Goal: Connect with others

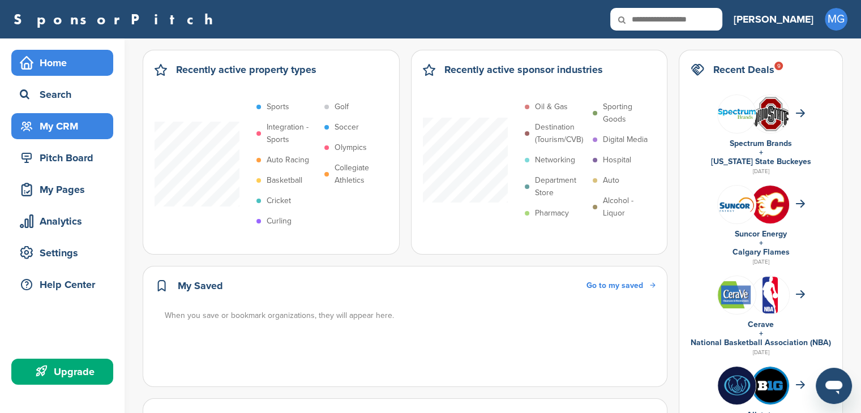
click at [64, 128] on div "My CRM" at bounding box center [65, 126] width 96 height 20
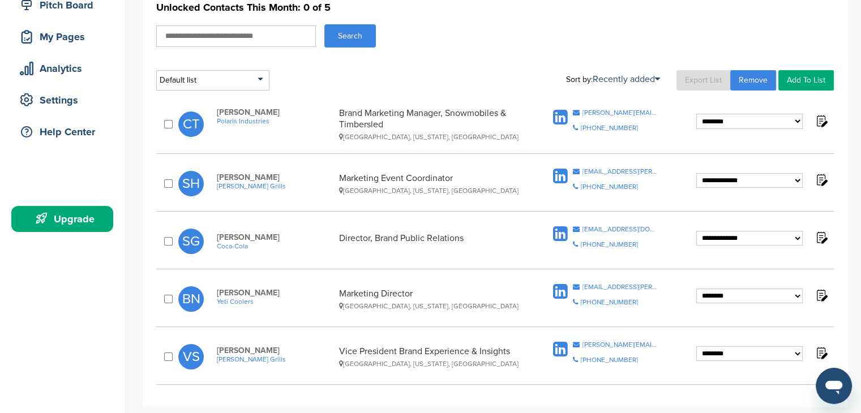
scroll to position [170, 0]
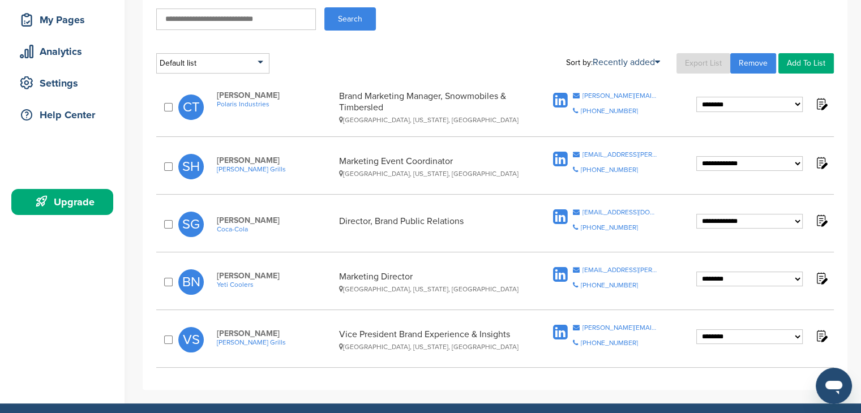
drag, startPoint x: 216, startPoint y: 332, endPoint x: 284, endPoint y: 329, distance: 68.0
click at [284, 329] on span "Vanessa Sirota" at bounding box center [275, 334] width 117 height 10
copy span "Vanessa Sirota"
